Goal: Task Accomplishment & Management: Manage account settings

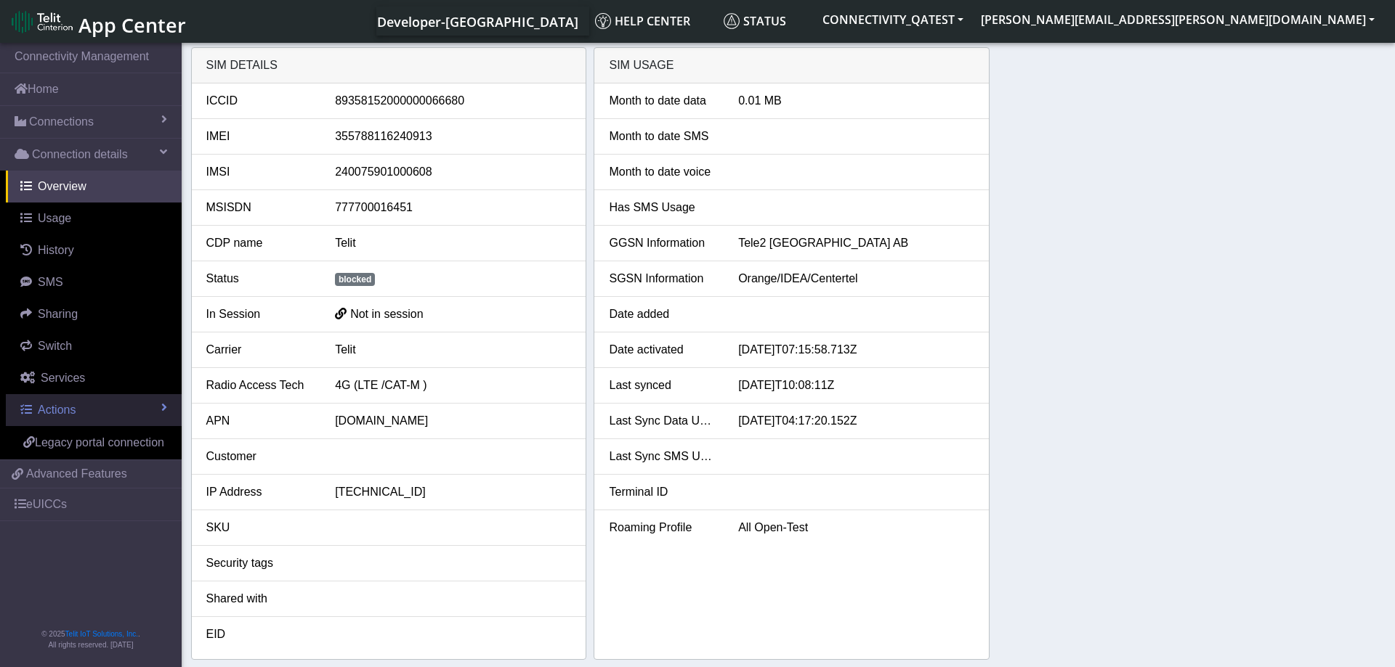
click at [134, 401] on link "Actions" at bounding box center [94, 410] width 176 height 32
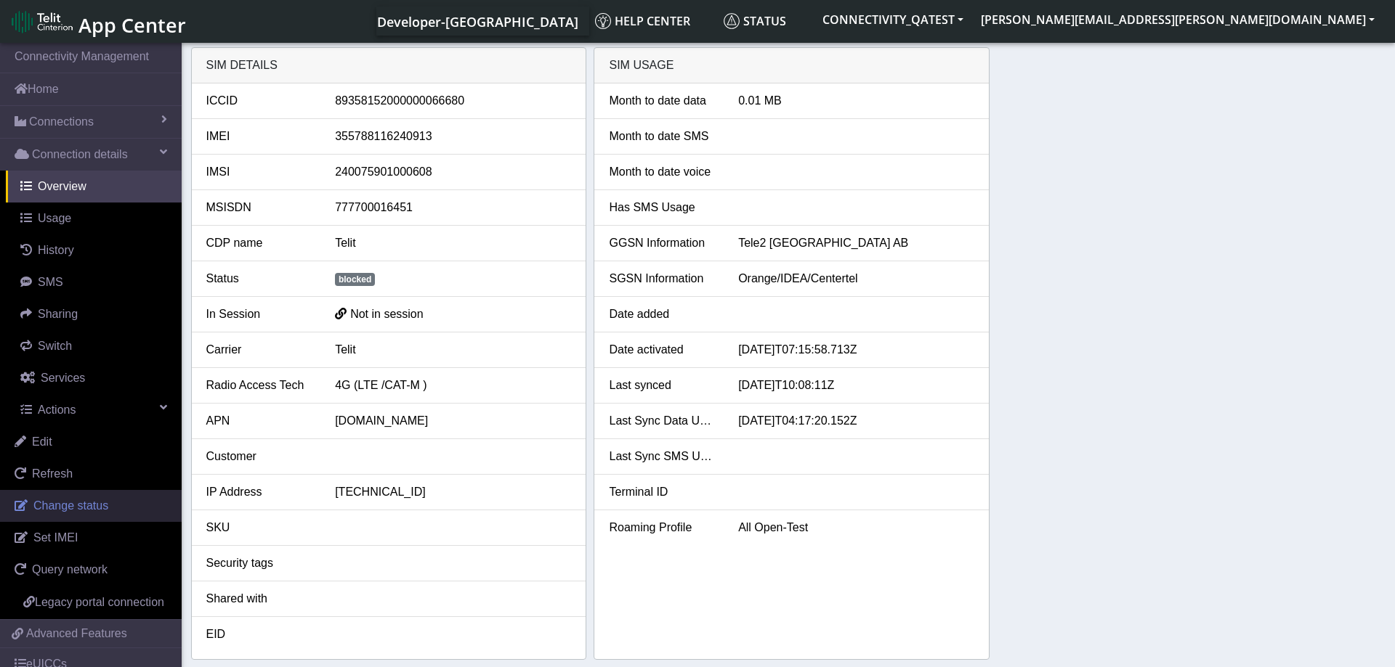
click at [78, 505] on span "Change status" at bounding box center [70, 506] width 75 height 12
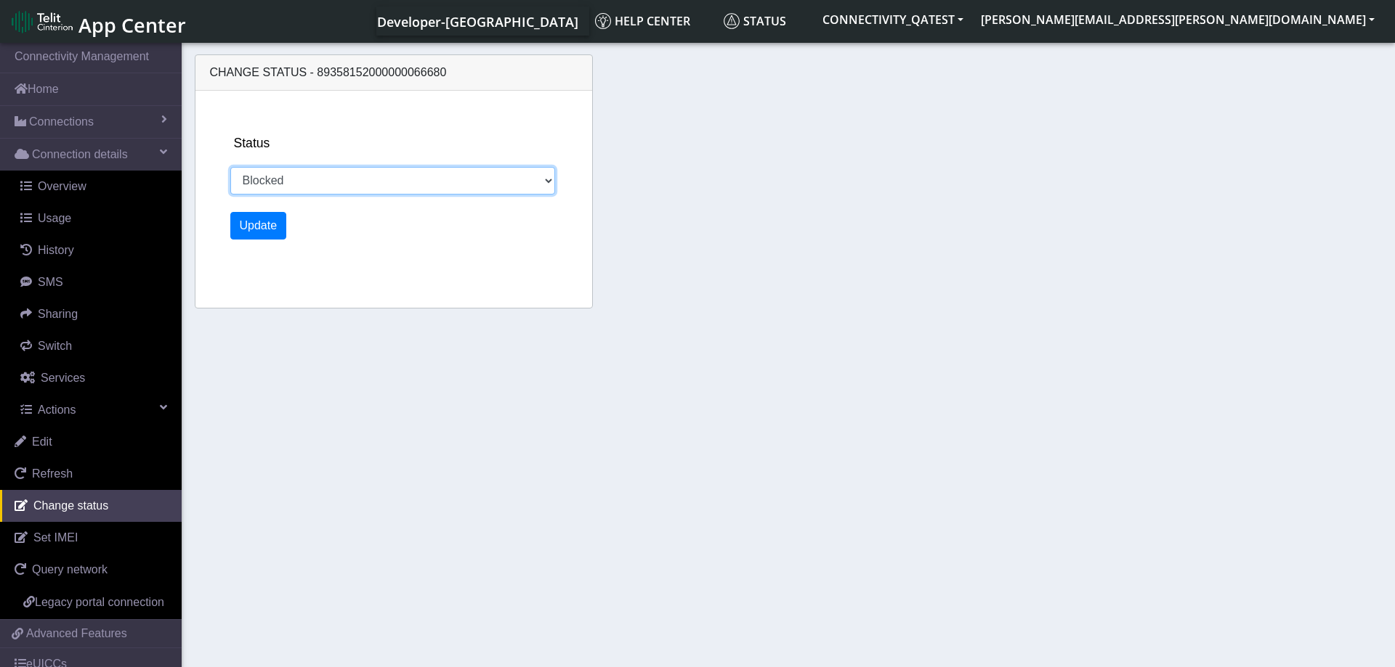
click at [230, 167] on select "Activated Deactivated Blocked" at bounding box center [392, 181] width 325 height 28
select select "activated"
click option "Activated" at bounding box center [0, 0] width 0 height 0
click at [267, 222] on button "Update" at bounding box center [258, 226] width 57 height 28
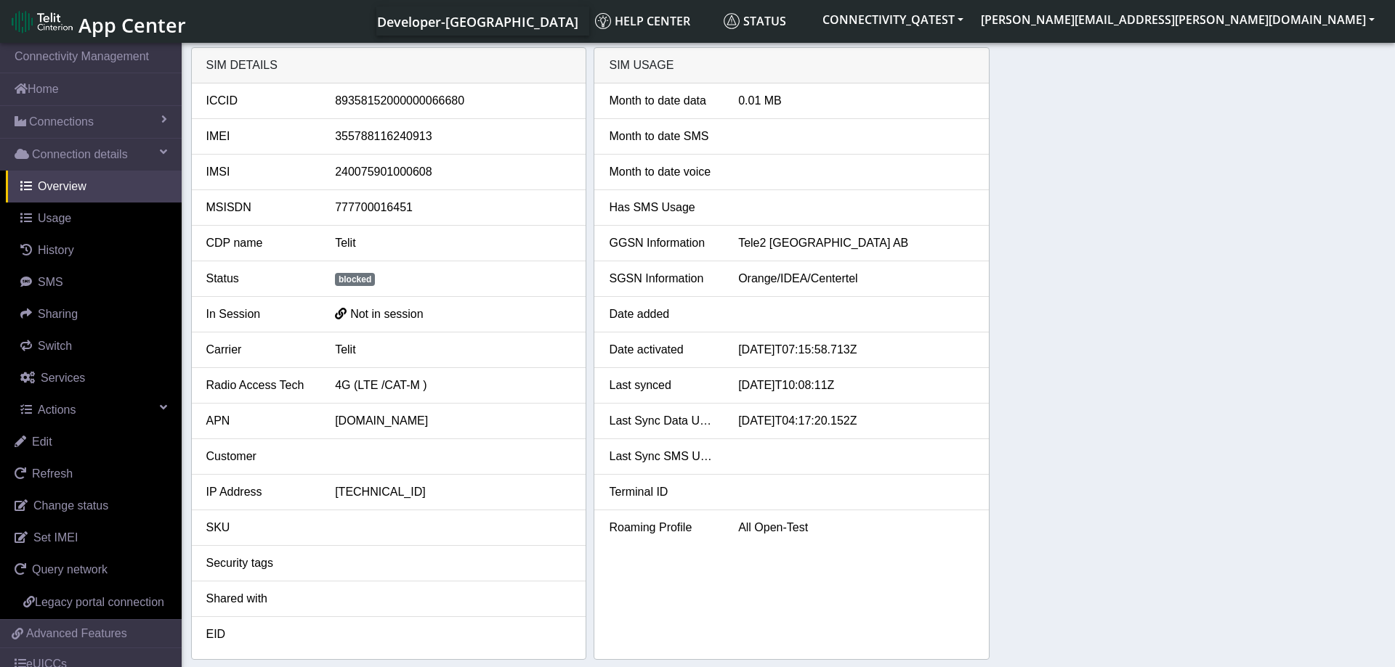
click at [1062, 354] on div "SIM details ICCID 89358152000000066680 IMEI 355788116240913 IMSI 24007590100060…" at bounding box center [788, 353] width 1195 height 613
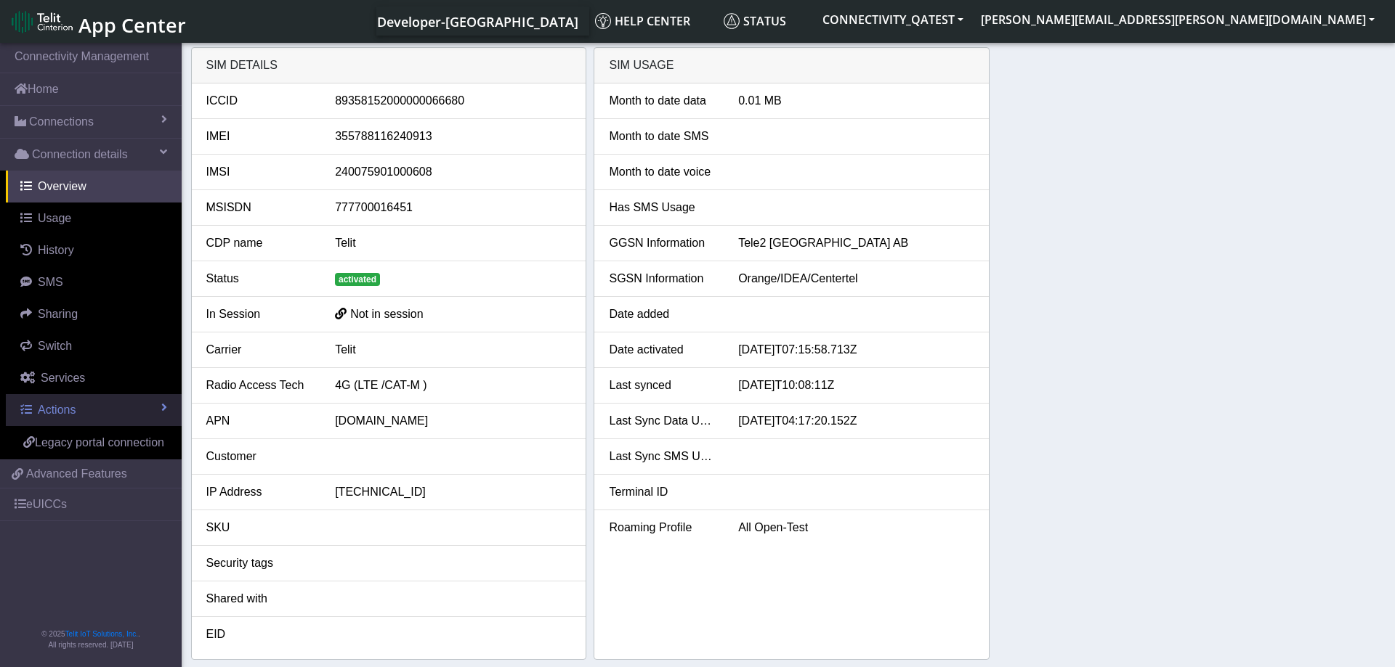
click at [79, 410] on link "Actions" at bounding box center [94, 410] width 176 height 32
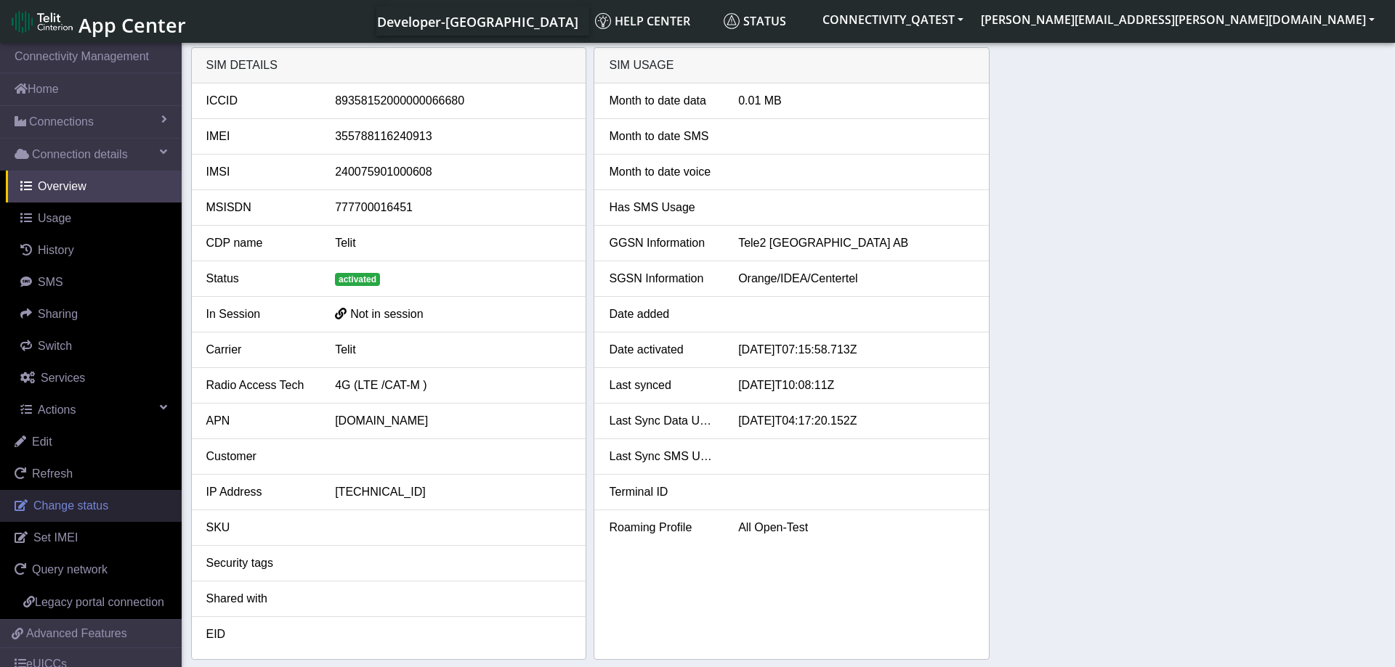
click at [86, 506] on span "Change status" at bounding box center [70, 506] width 75 height 12
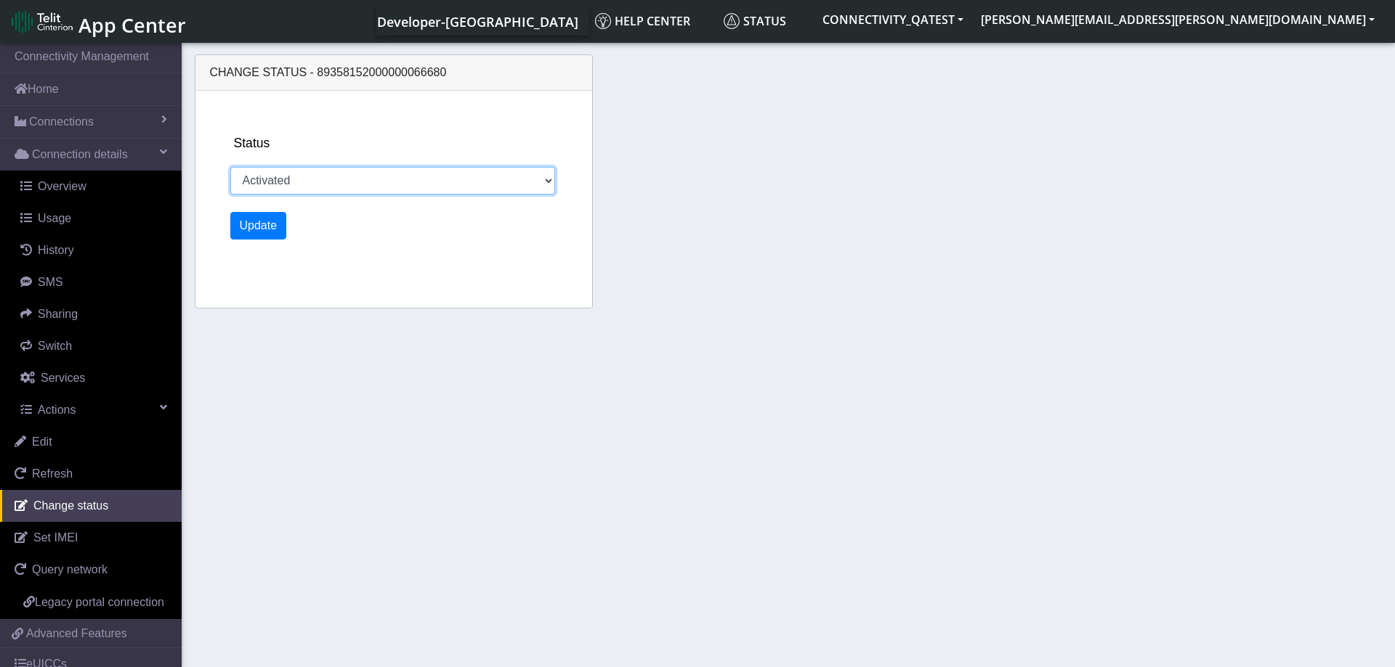
click at [230, 167] on select "Activated Deactivated Blocked" at bounding box center [392, 181] width 325 height 28
select select "blocked"
click option "Blocked" at bounding box center [0, 0] width 0 height 0
click at [264, 230] on button "Update" at bounding box center [258, 226] width 57 height 28
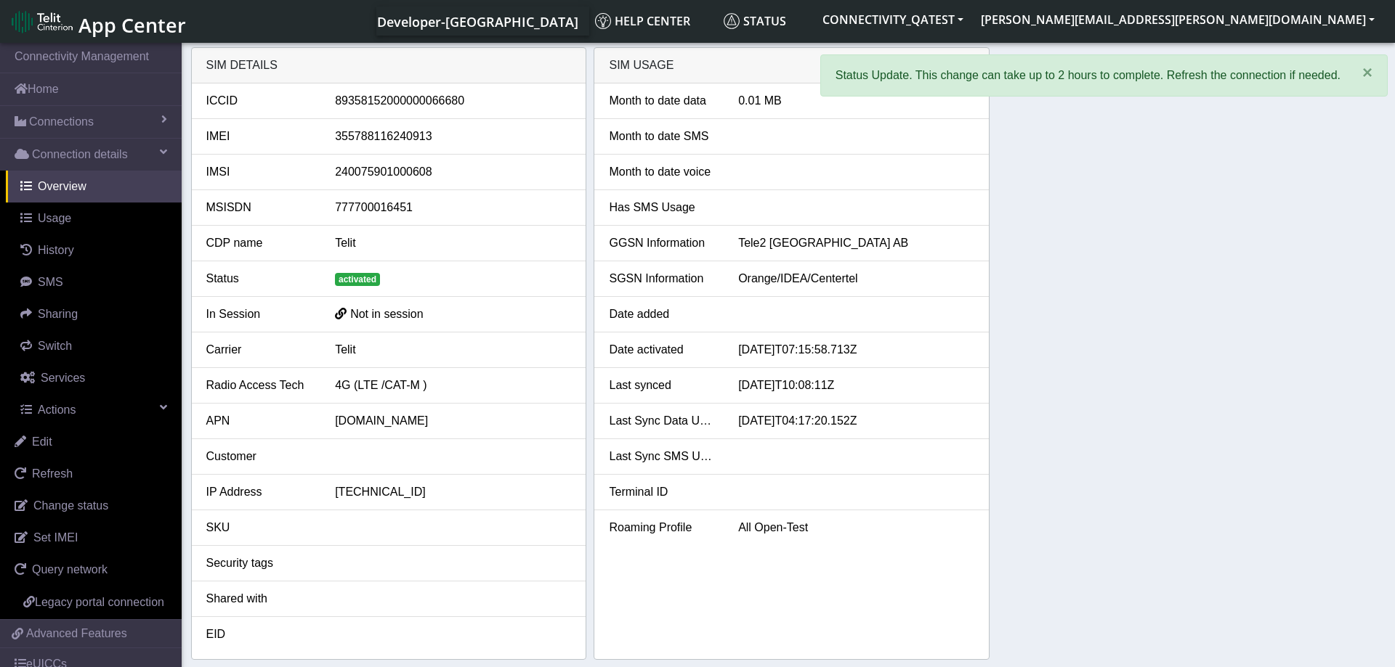
click at [1145, 273] on div "SIM details ICCID [TECHNICAL_ID] IMEI [TECHNICAL_ID] IMSI [TECHNICAL_ID] MSISDN…" at bounding box center [788, 353] width 1195 height 613
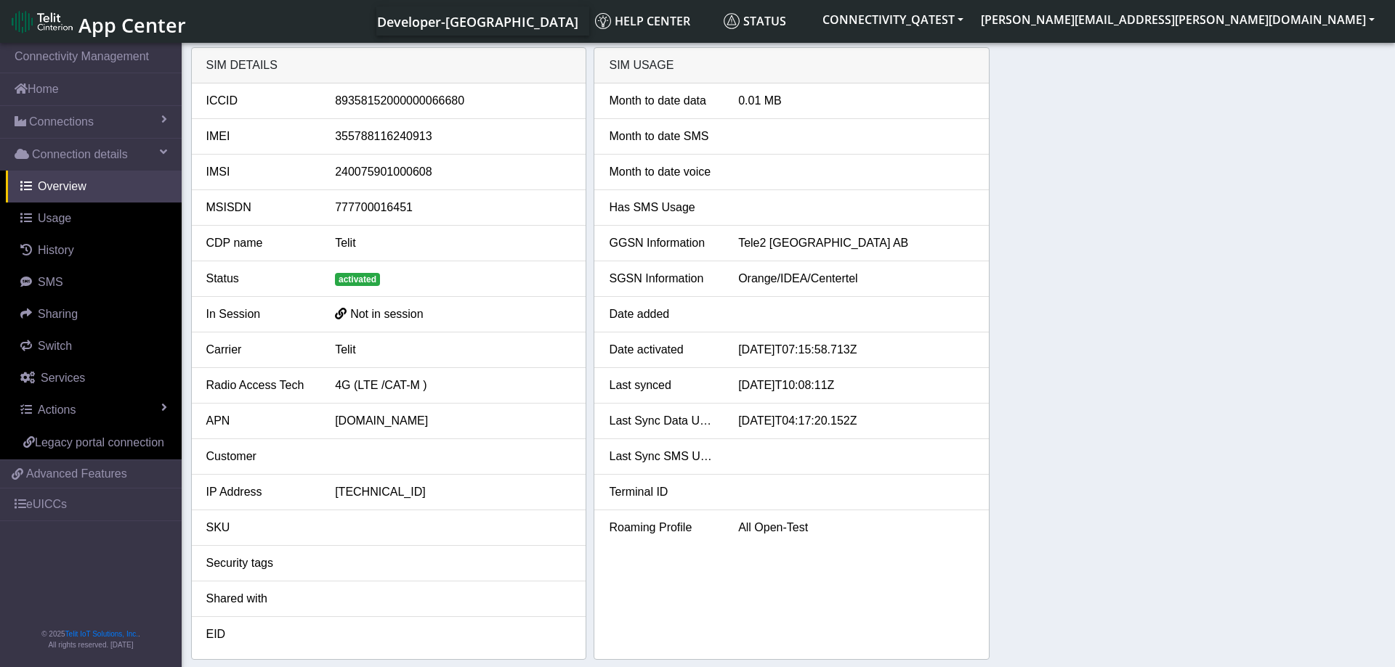
click at [1205, 350] on div "SIM details ICCID [TECHNICAL_ID] IMEI [TECHNICAL_ID] IMSI [TECHNICAL_ID] MSISDN…" at bounding box center [788, 353] width 1195 height 613
click at [1060, 312] on div "SIM details ICCID 89358152000000066680 IMEI 355788116240913 IMSI 24007590100060…" at bounding box center [788, 353] width 1195 height 613
